Goal: Check status: Check status

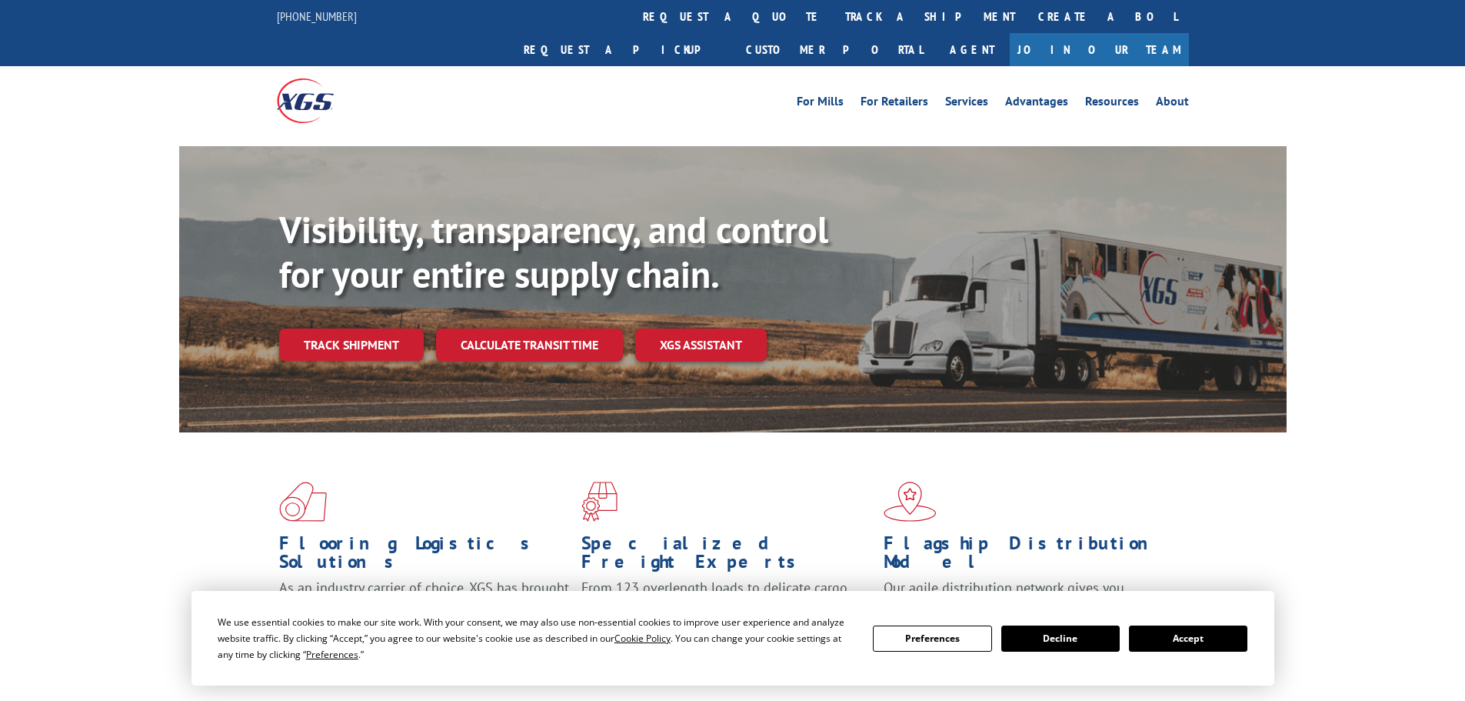
click at [358, 331] on div "Visibility, transparency, and control for your entire supply chain. Track shipm…" at bounding box center [783, 315] width 1008 height 215
click at [360, 328] on link "Track shipment" at bounding box center [351, 344] width 145 height 32
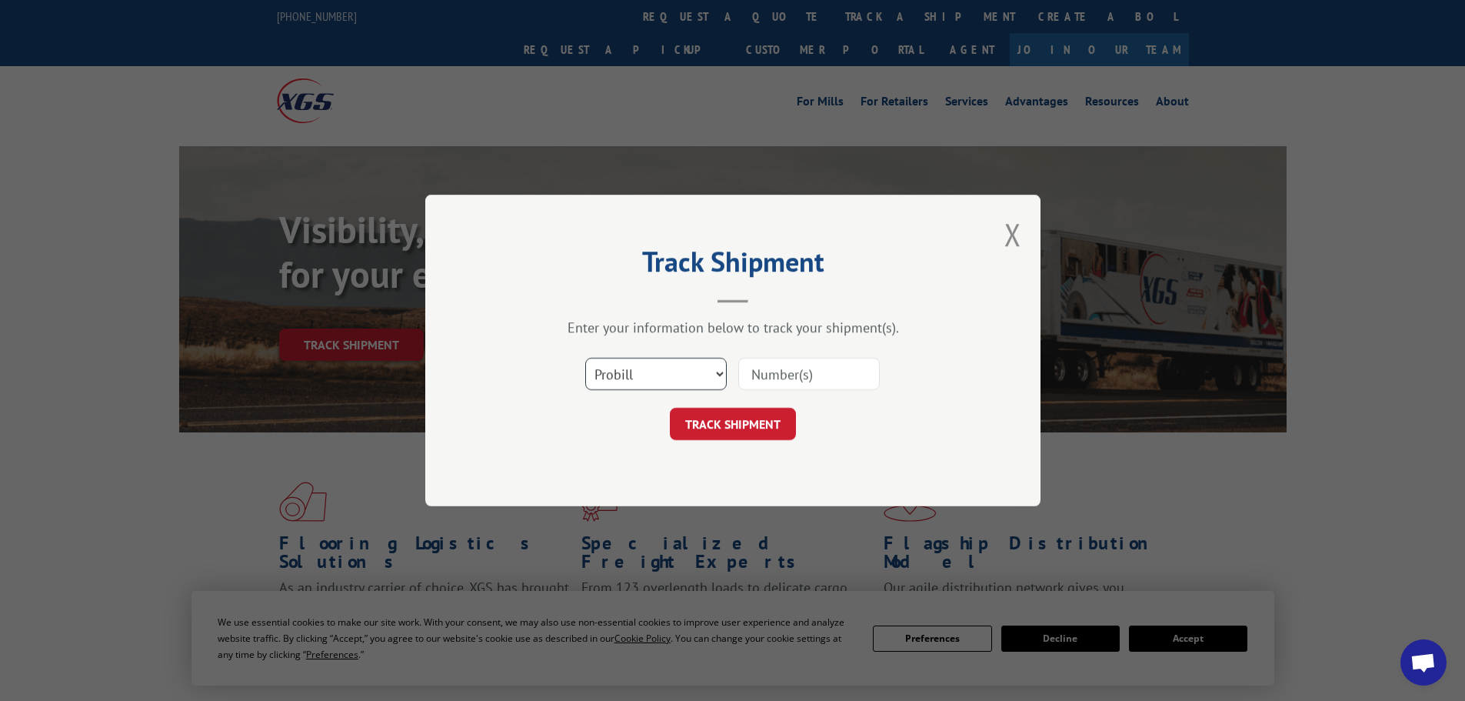
click at [687, 369] on select "Select category... Probill BOL PO" at bounding box center [656, 374] width 142 height 32
select select "bol"
click at [585, 358] on select "Select category... Probill BOL PO" at bounding box center [656, 374] width 142 height 32
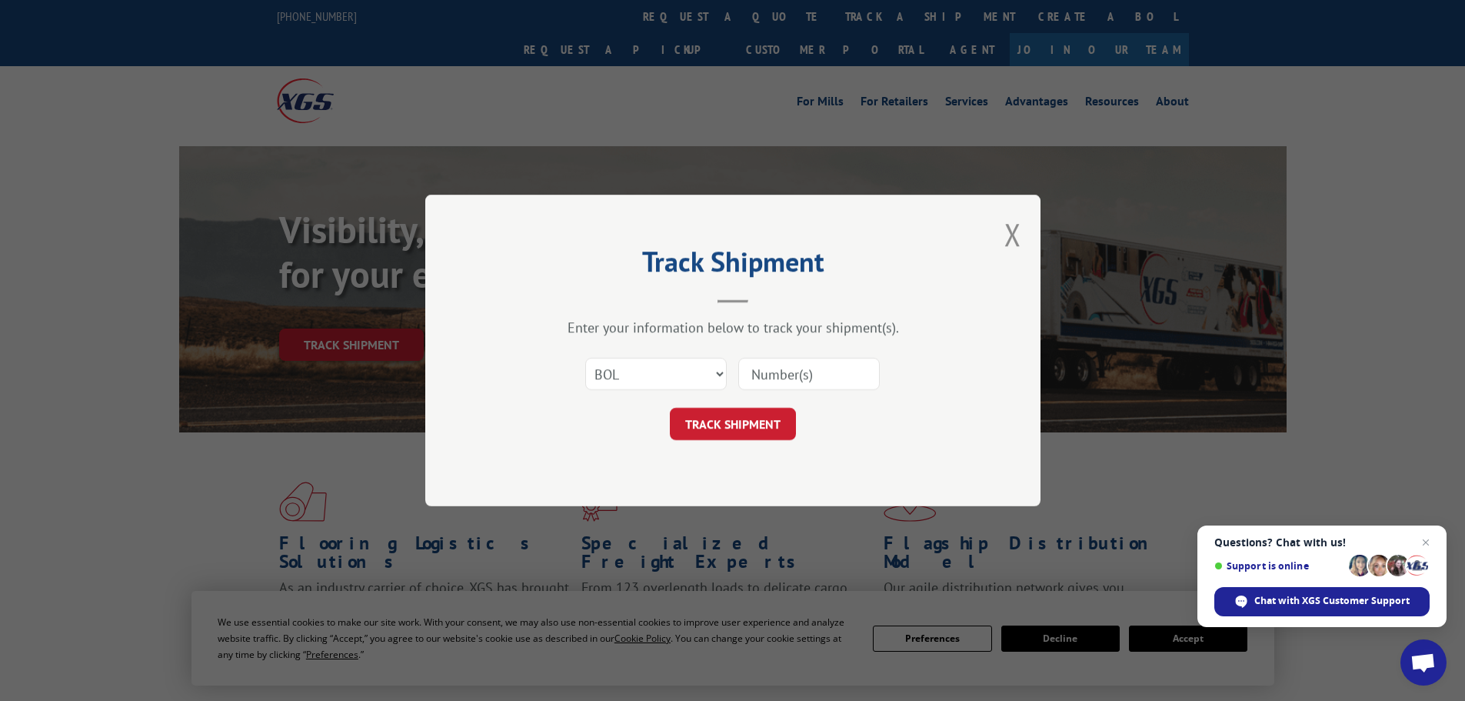
click at [835, 380] on input at bounding box center [809, 374] width 142 height 32
paste input "7041414"
type input "7041414"
click at [785, 414] on button "TRACK SHIPMENT" at bounding box center [733, 424] width 126 height 32
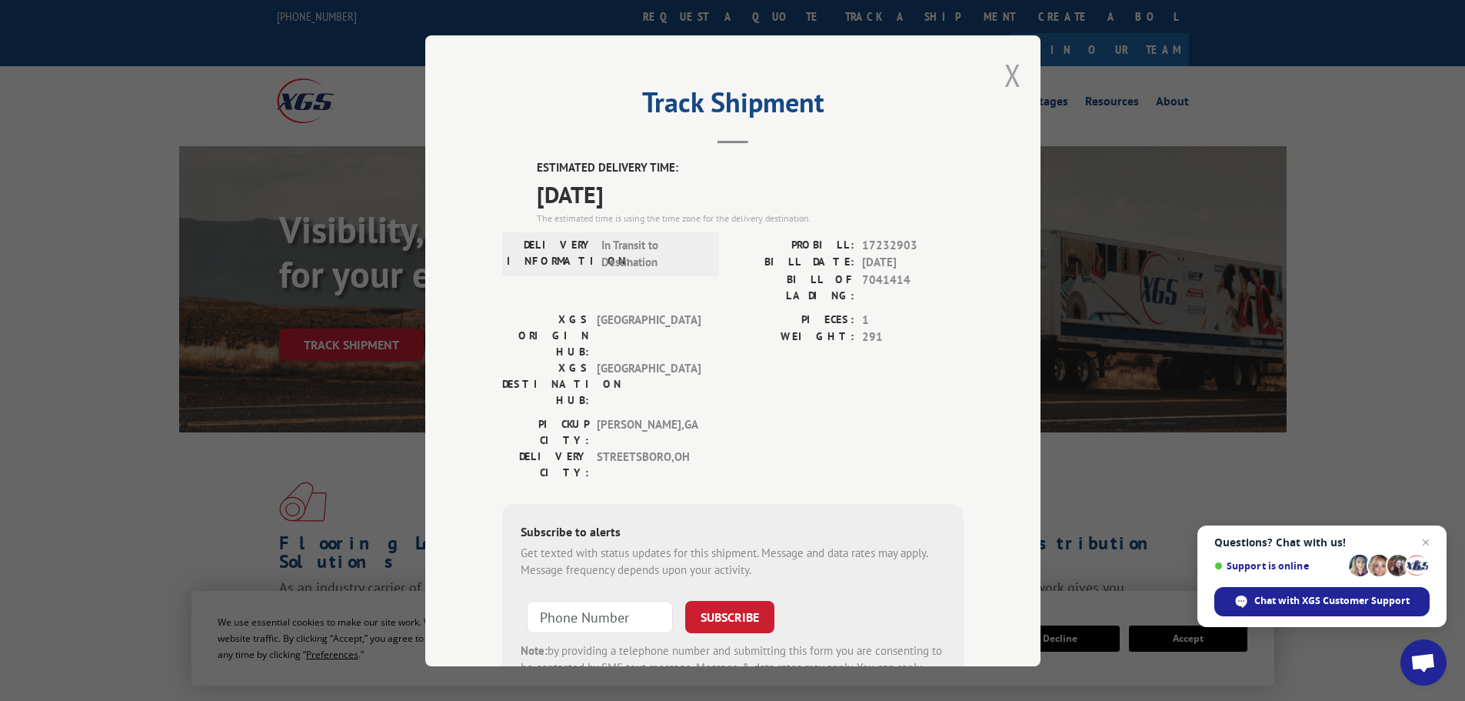
click at [1009, 79] on button "Close modal" at bounding box center [1012, 75] width 17 height 41
